Goal: Information Seeking & Learning: Learn about a topic

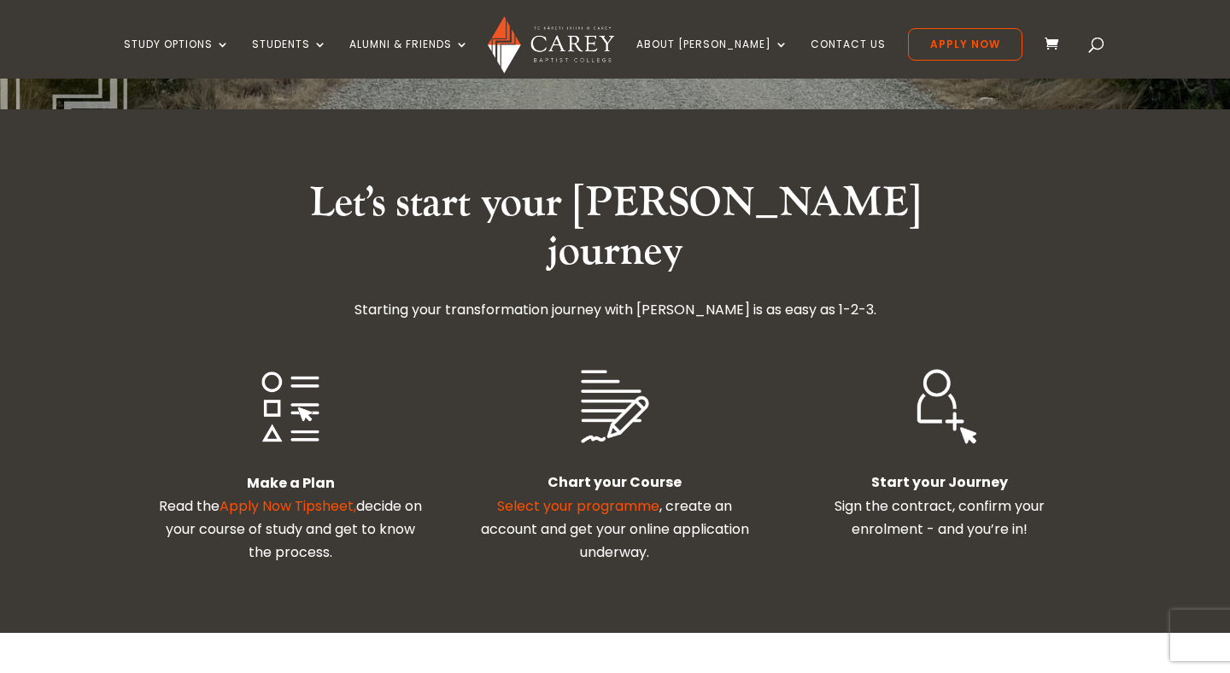
scroll to position [359, 0]
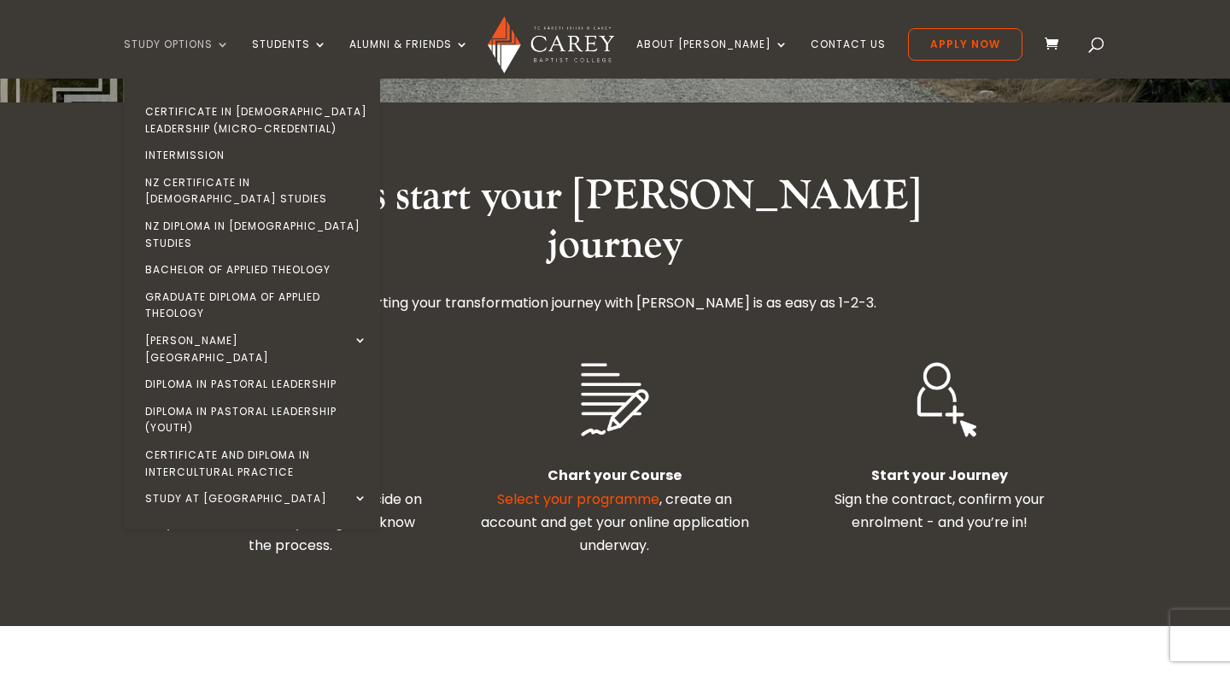
click at [230, 42] on link "Study Options" at bounding box center [177, 58] width 106 height 40
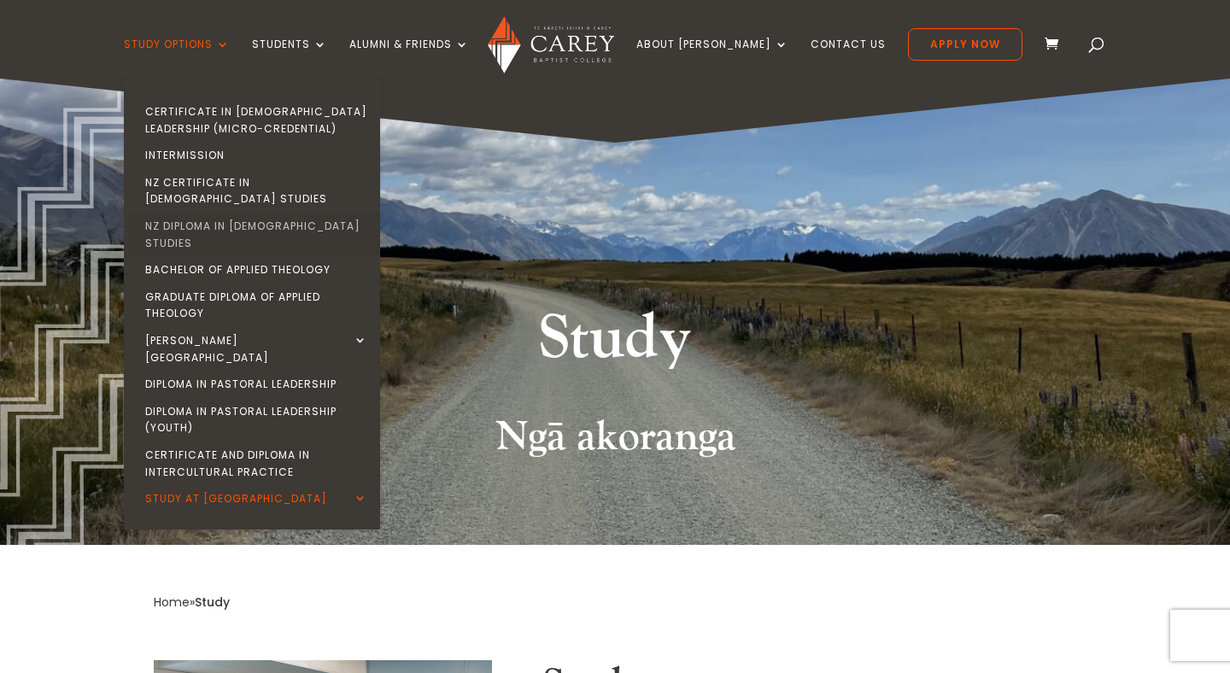
click at [353, 213] on link "NZ Diploma in [DEMOGRAPHIC_DATA] Studies" at bounding box center [256, 235] width 256 height 44
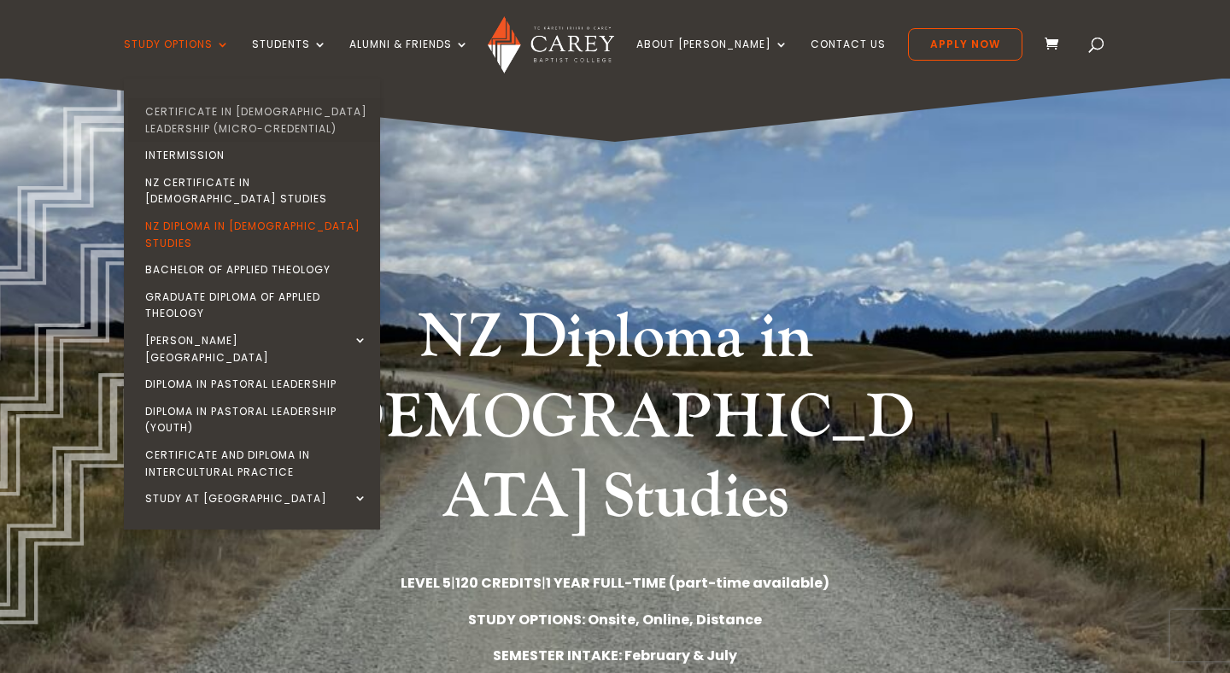
click at [254, 111] on link "Certificate in [DEMOGRAPHIC_DATA] Leadership (Micro-credential)" at bounding box center [256, 120] width 256 height 44
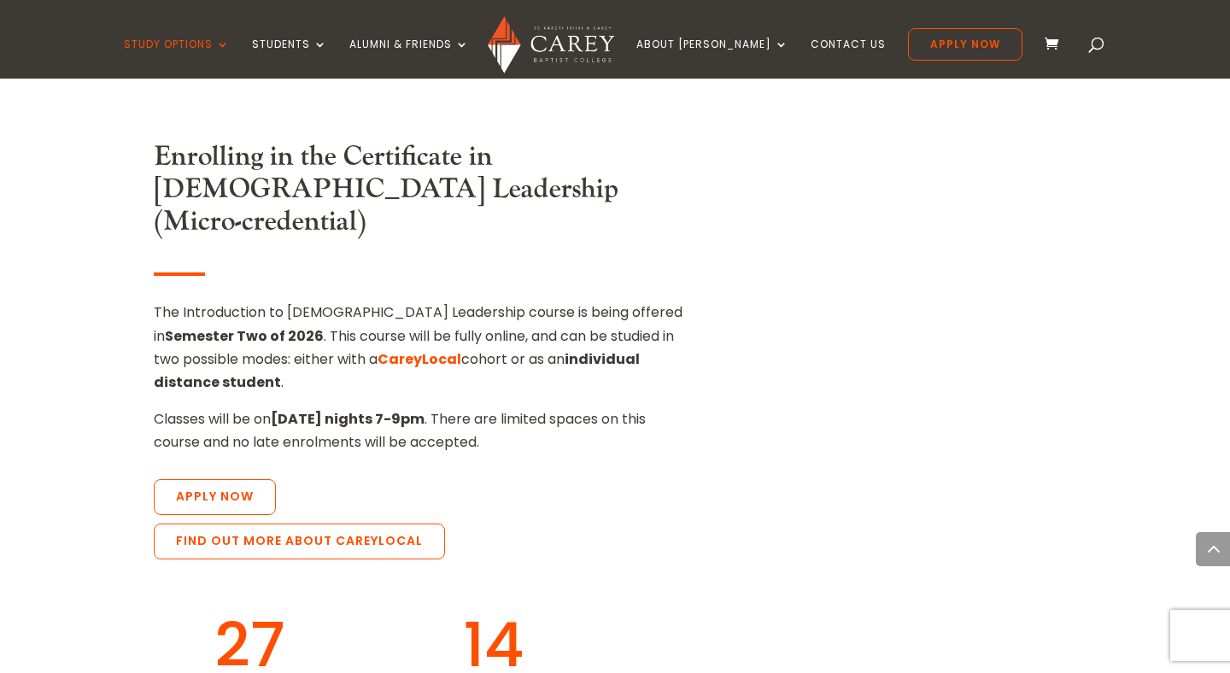
scroll to position [1527, 0]
